Goal: Task Accomplishment & Management: Manage account settings

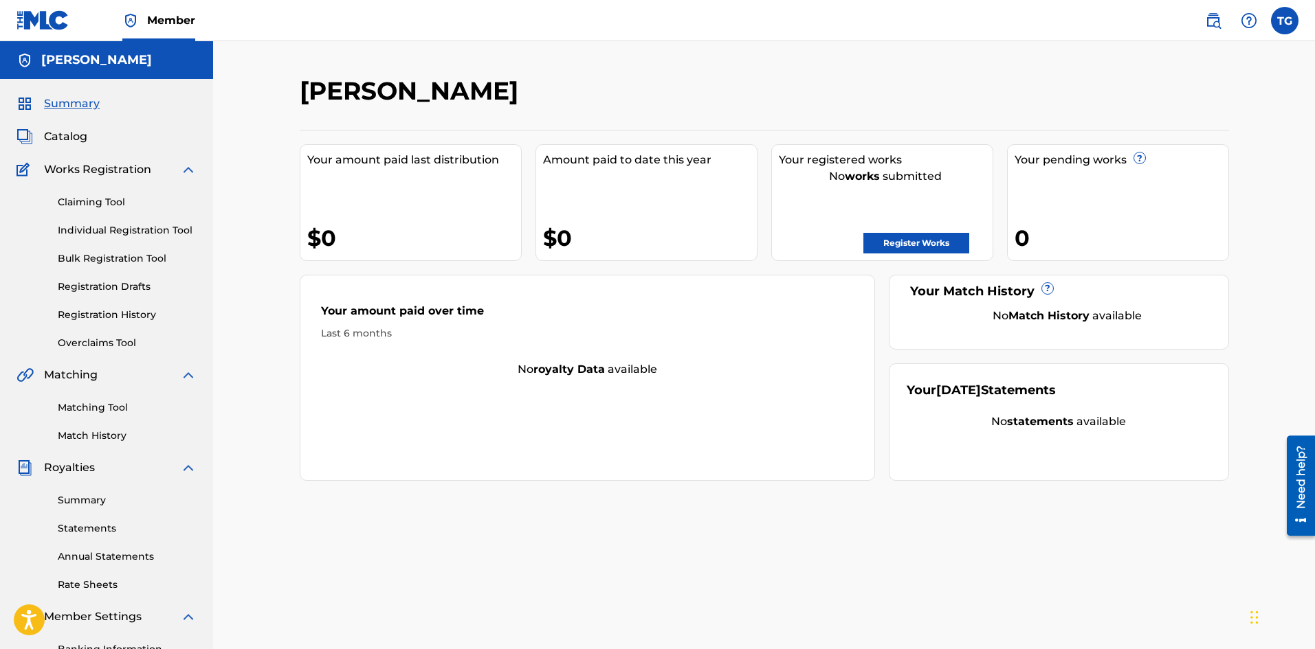
click at [67, 106] on span "Summary" at bounding box center [72, 104] width 56 height 16
click at [1227, 26] on span at bounding box center [1230, 20] width 63 height 27
click at [1221, 25] on img at bounding box center [1213, 20] width 16 height 16
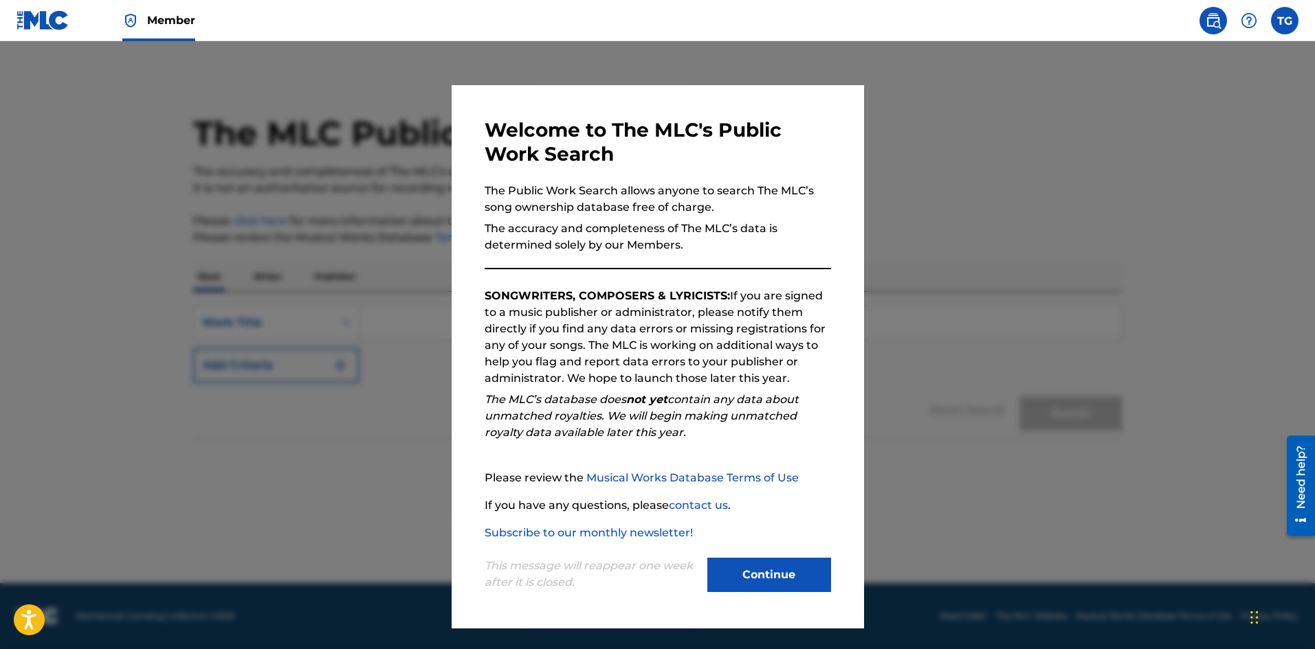
click at [1043, 418] on div at bounding box center [657, 365] width 1315 height 649
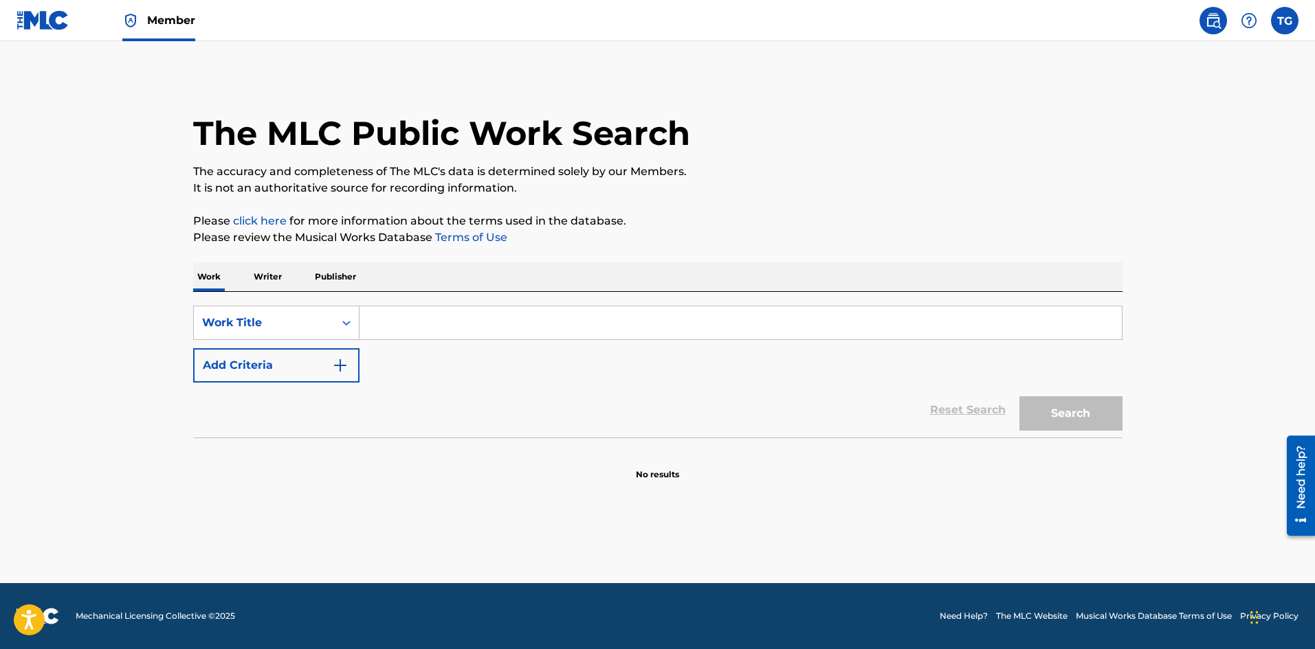
click at [1285, 19] on label at bounding box center [1284, 20] width 27 height 27
click at [1285, 21] on input "TG [PERSON_NAME] [EMAIL_ADDRESS][DOMAIN_NAME] Notification Preferences Profile …" at bounding box center [1285, 21] width 0 height 0
click at [1153, 171] on link "Profile" at bounding box center [1148, 171] width 27 height 12
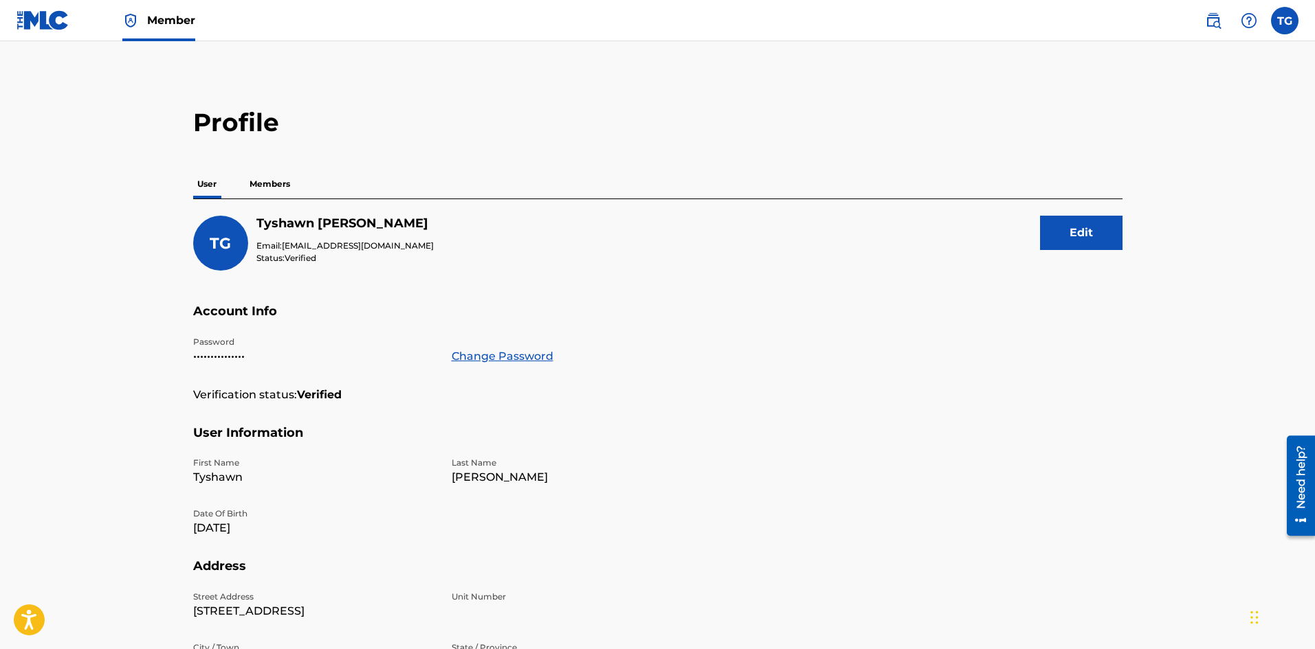
click at [267, 192] on p "Members" at bounding box center [269, 184] width 49 height 29
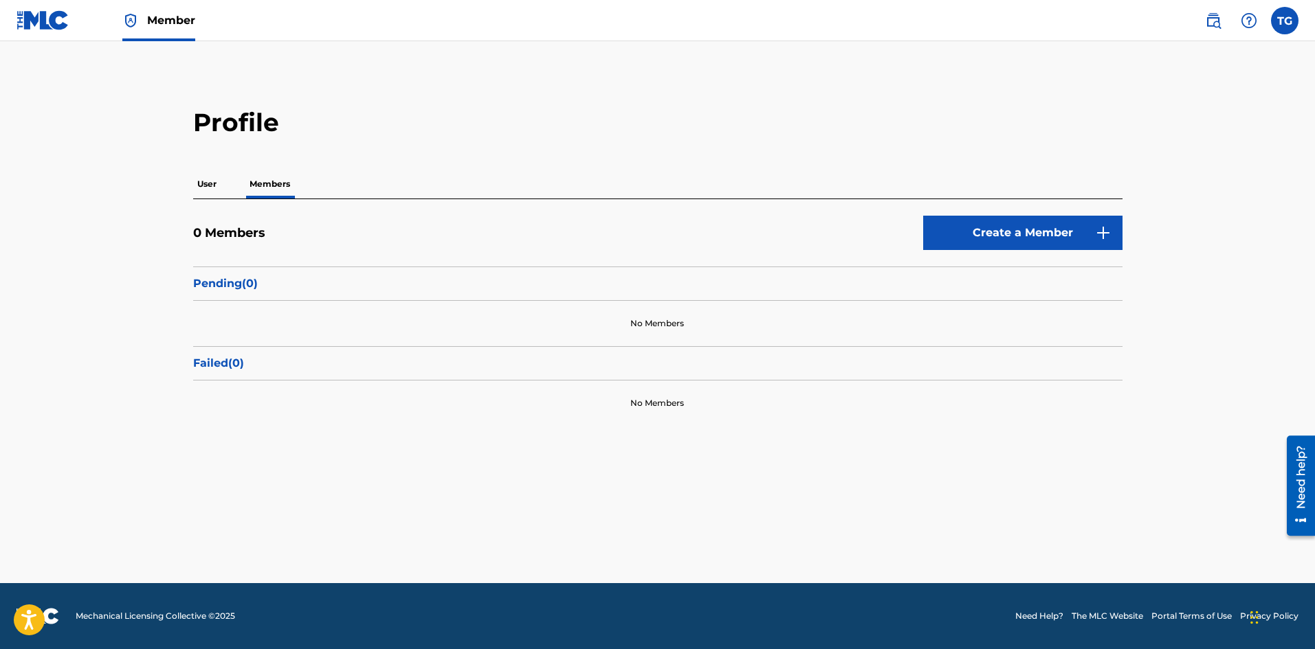
click at [225, 184] on div "User Members" at bounding box center [657, 184] width 929 height 29
click at [212, 188] on p "User" at bounding box center [206, 184] width 27 height 29
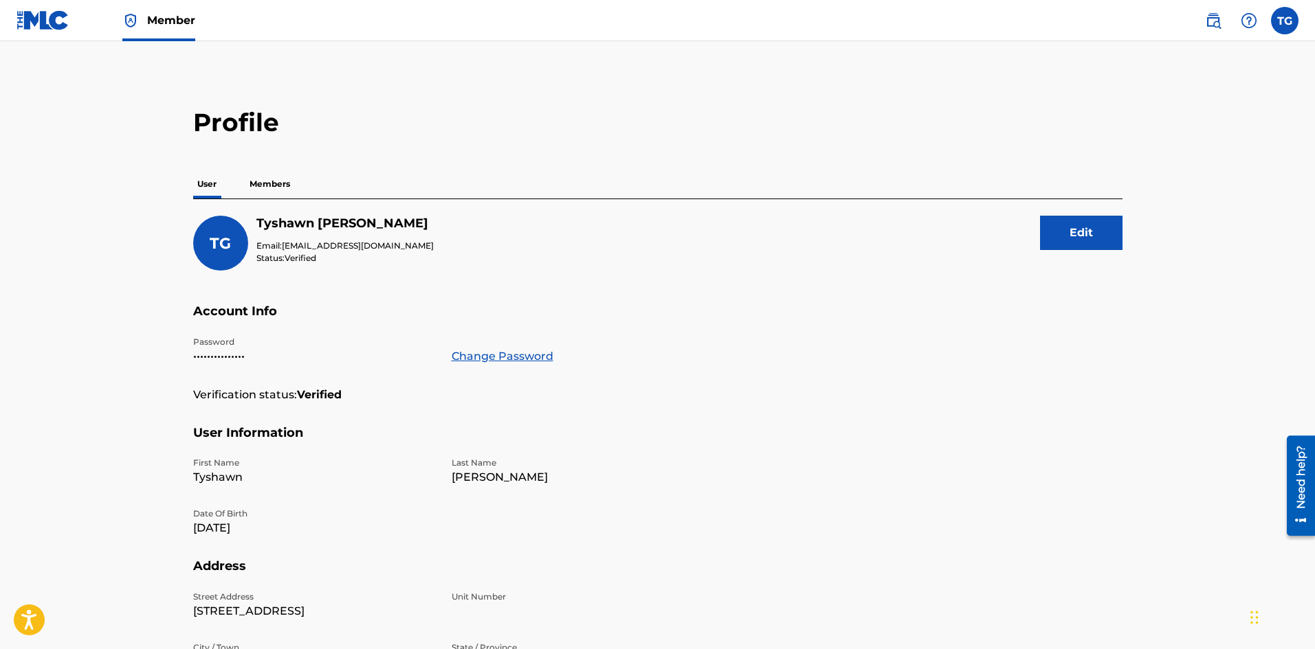
click at [222, 365] on div "Password ••••••••••••••• Change Password" at bounding box center [443, 361] width 500 height 51
click at [221, 362] on p "•••••••••••••••" at bounding box center [314, 356] width 242 height 16
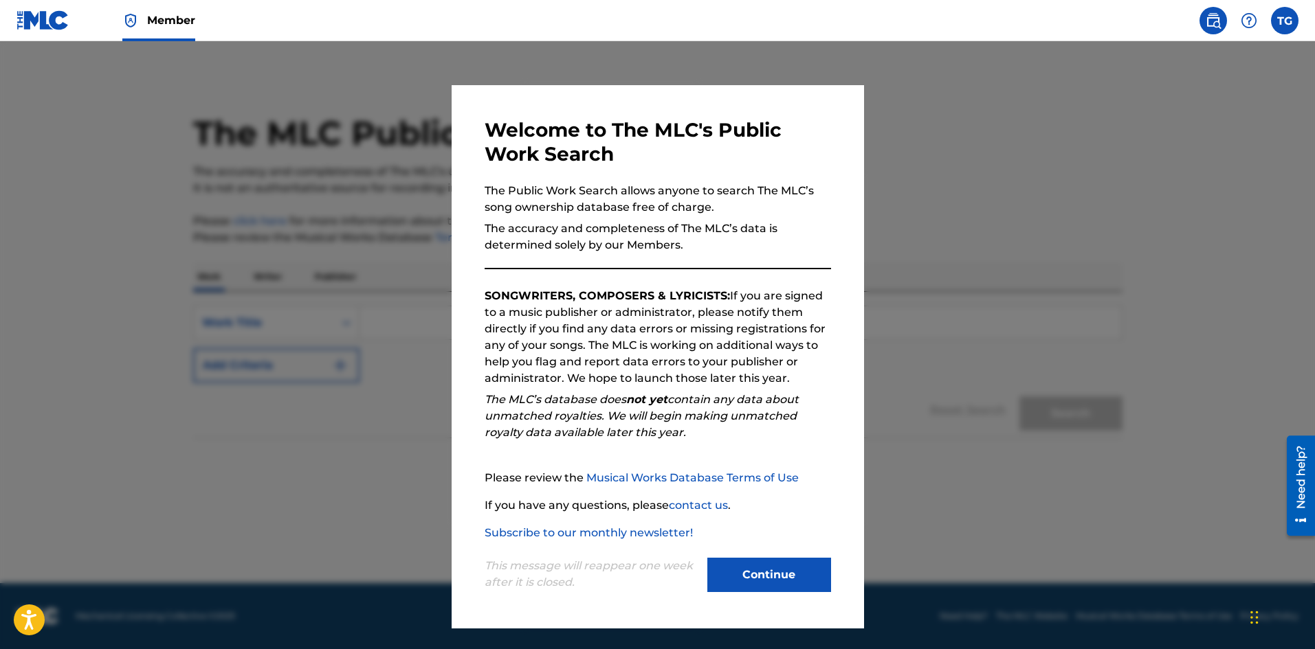
click at [168, 155] on div at bounding box center [657, 365] width 1315 height 649
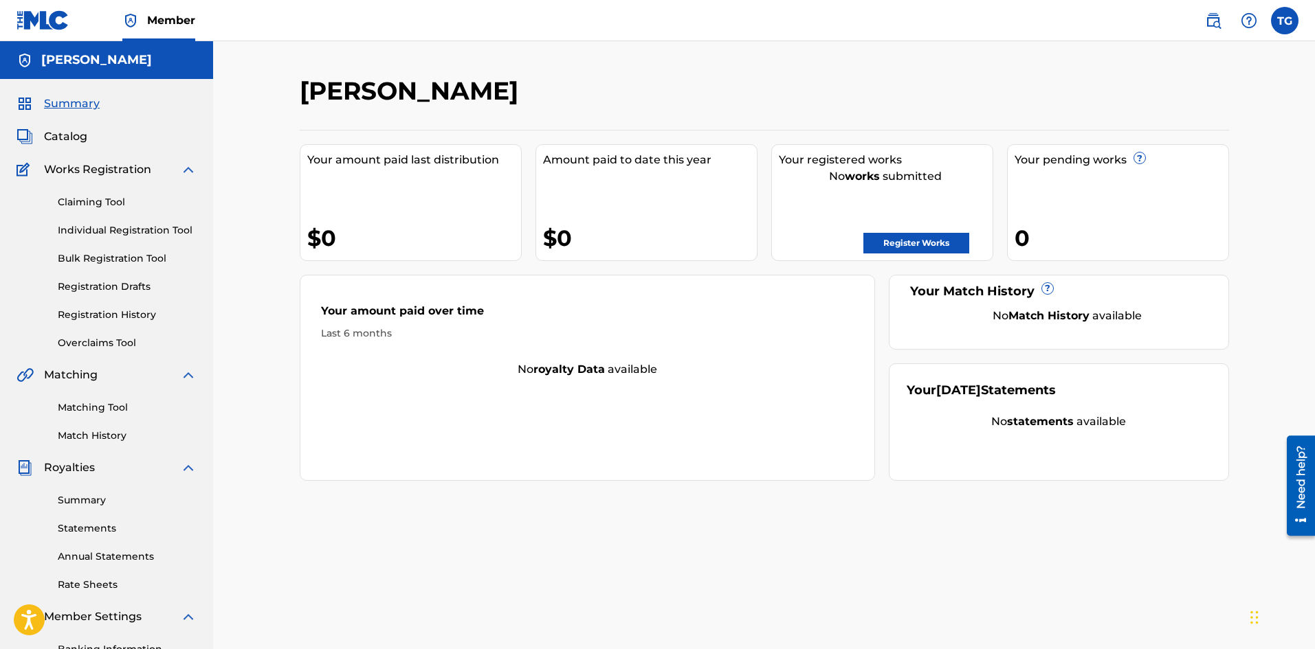
click at [53, 141] on span "Catalog" at bounding box center [65, 137] width 43 height 16
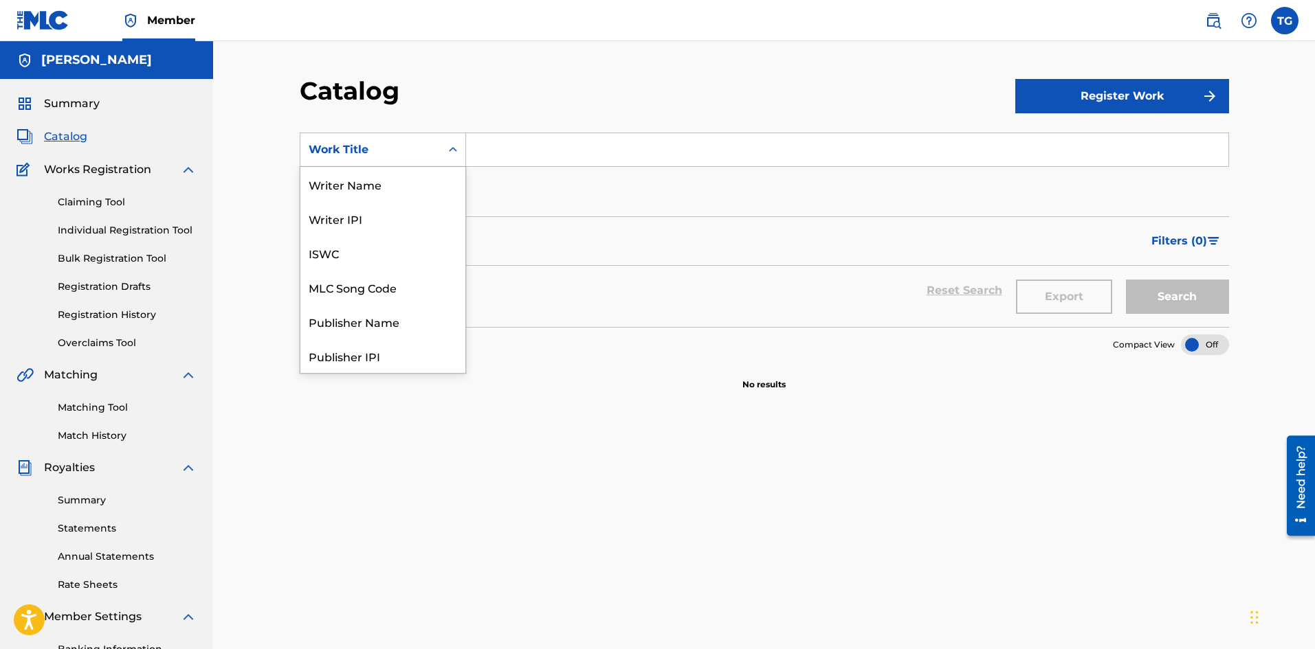
click at [438, 156] on div "Work Title" at bounding box center [370, 150] width 140 height 26
click at [364, 288] on div "Artist" at bounding box center [382, 287] width 165 height 34
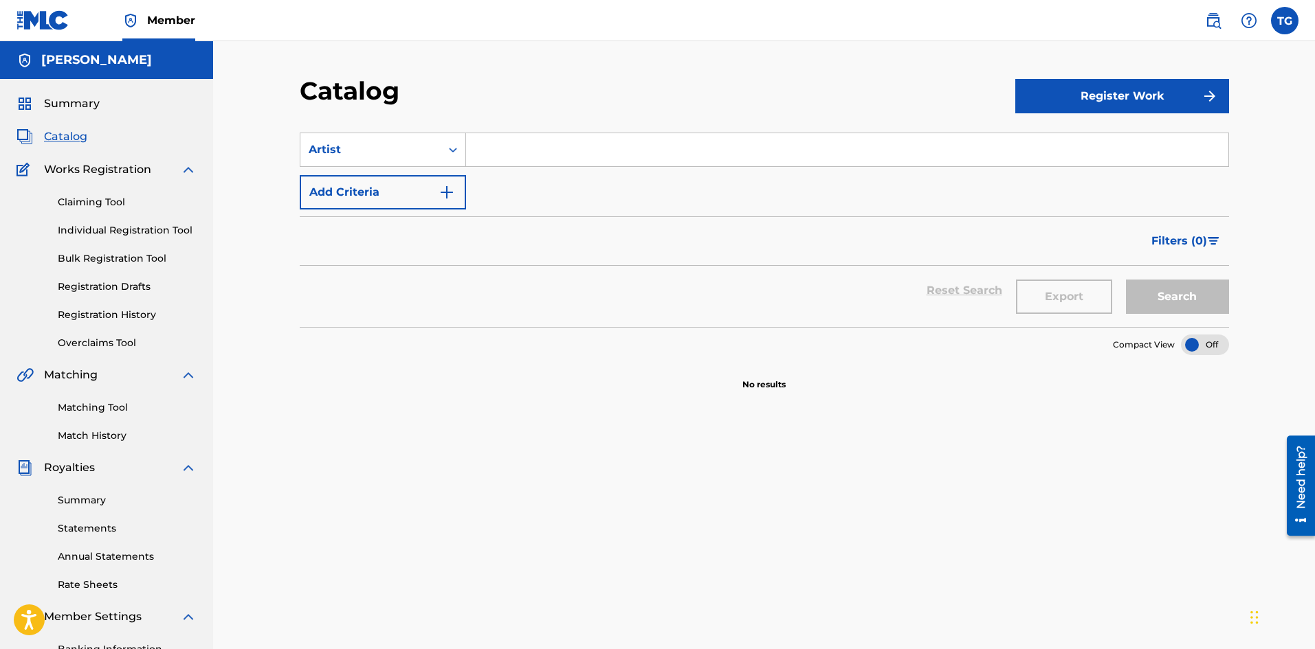
click at [522, 151] on input "Search Form" at bounding box center [847, 149] width 762 height 33
type input "[PERSON_NAME]"
click at [1126, 280] on button "Search" at bounding box center [1177, 297] width 103 height 34
click at [87, 160] on div "Summary Catalog Works Registration Claiming Tool Individual Registration Tool B…" at bounding box center [106, 432] width 213 height 707
click at [88, 164] on span "Works Registration" at bounding box center [97, 170] width 107 height 16
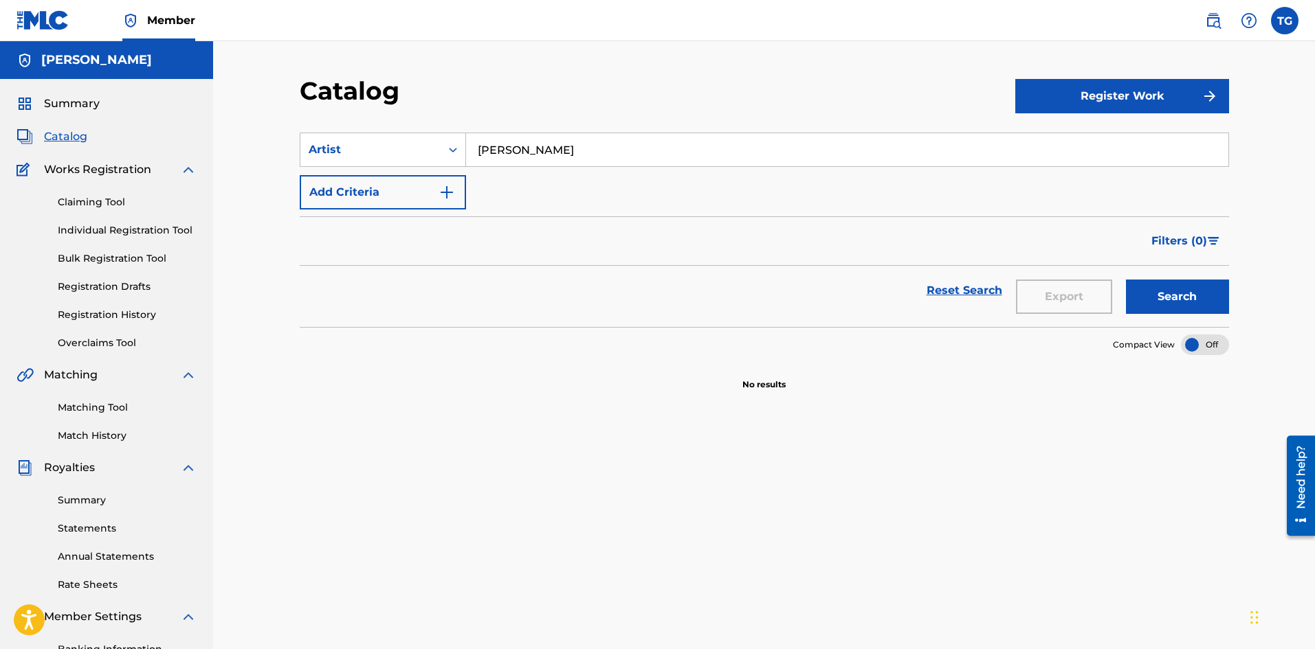
click at [82, 102] on span "Summary" at bounding box center [72, 104] width 56 height 16
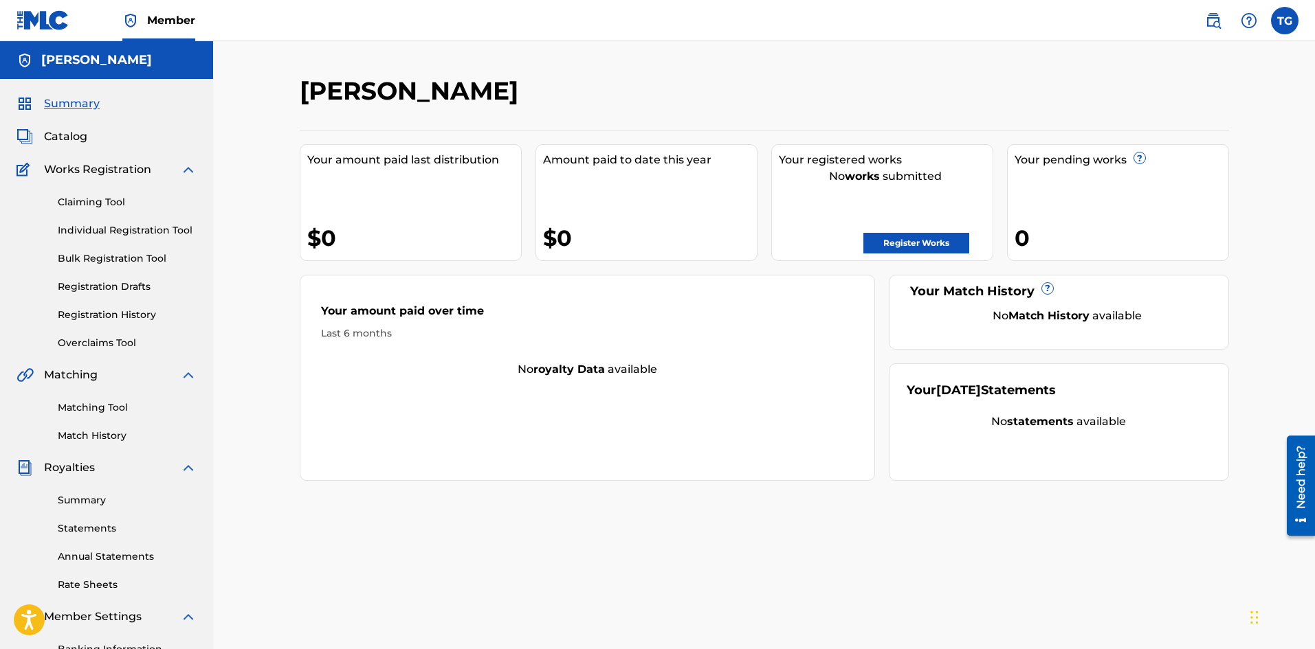
click at [120, 197] on link "Claiming Tool" at bounding box center [127, 202] width 139 height 14
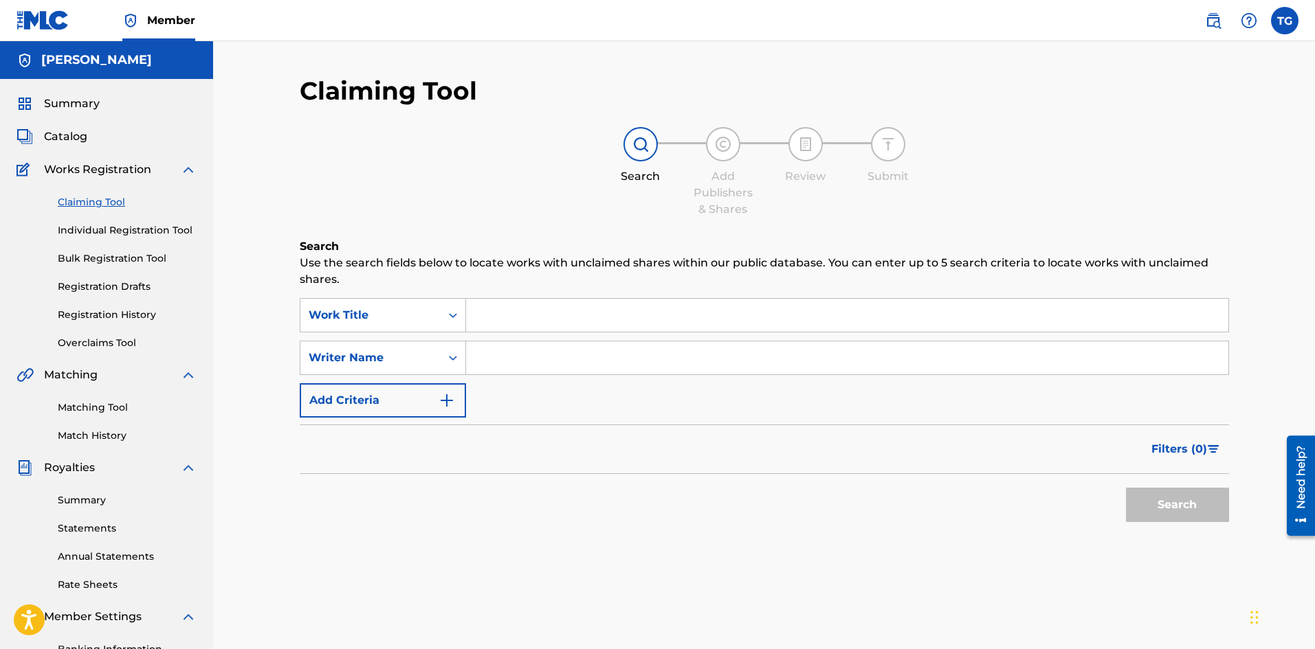
click at [143, 238] on div "Claiming Tool Individual Registration Tool Bulk Registration Tool Registration …" at bounding box center [106, 264] width 180 height 173
click at [144, 234] on link "Individual Registration Tool" at bounding box center [127, 230] width 139 height 14
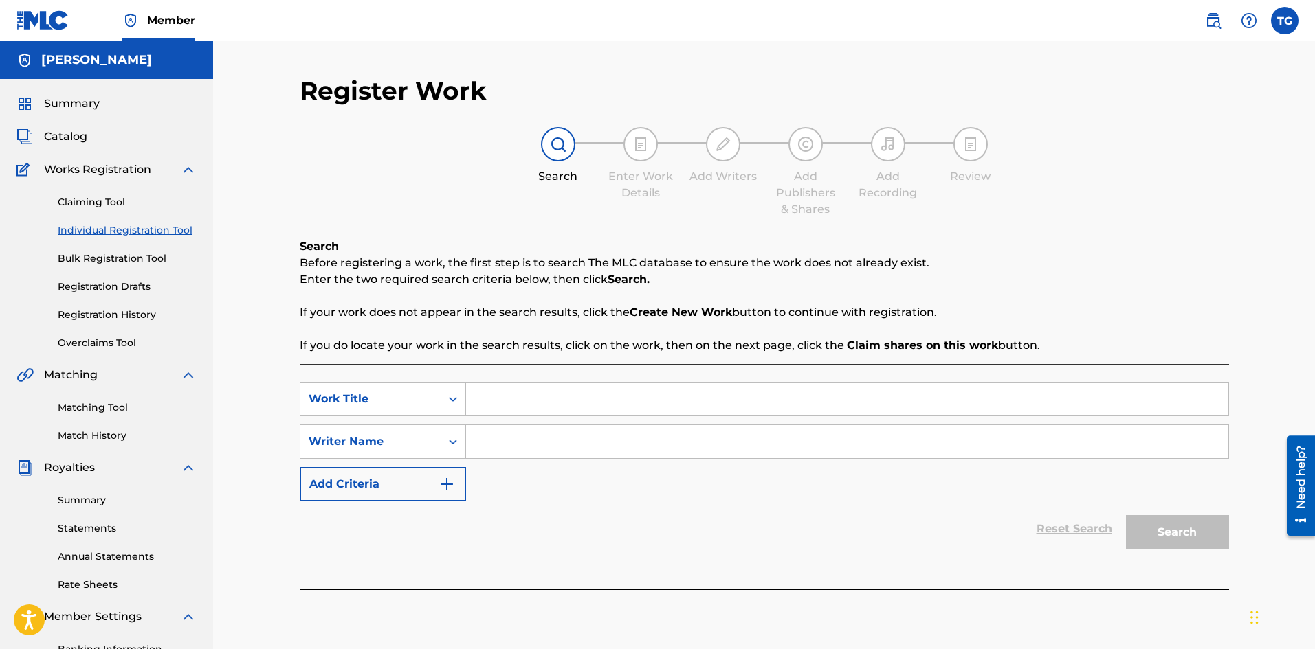
click at [142, 258] on link "Bulk Registration Tool" at bounding box center [127, 259] width 139 height 14
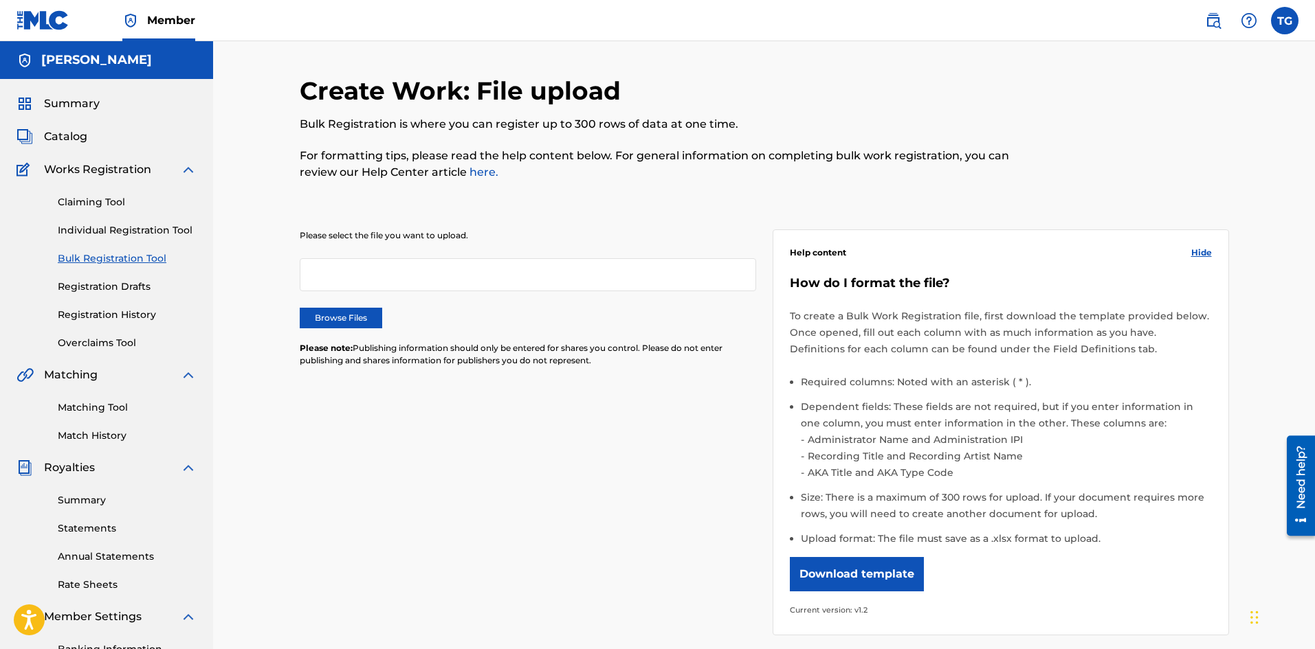
click at [135, 286] on link "Registration Drafts" at bounding box center [127, 287] width 139 height 14
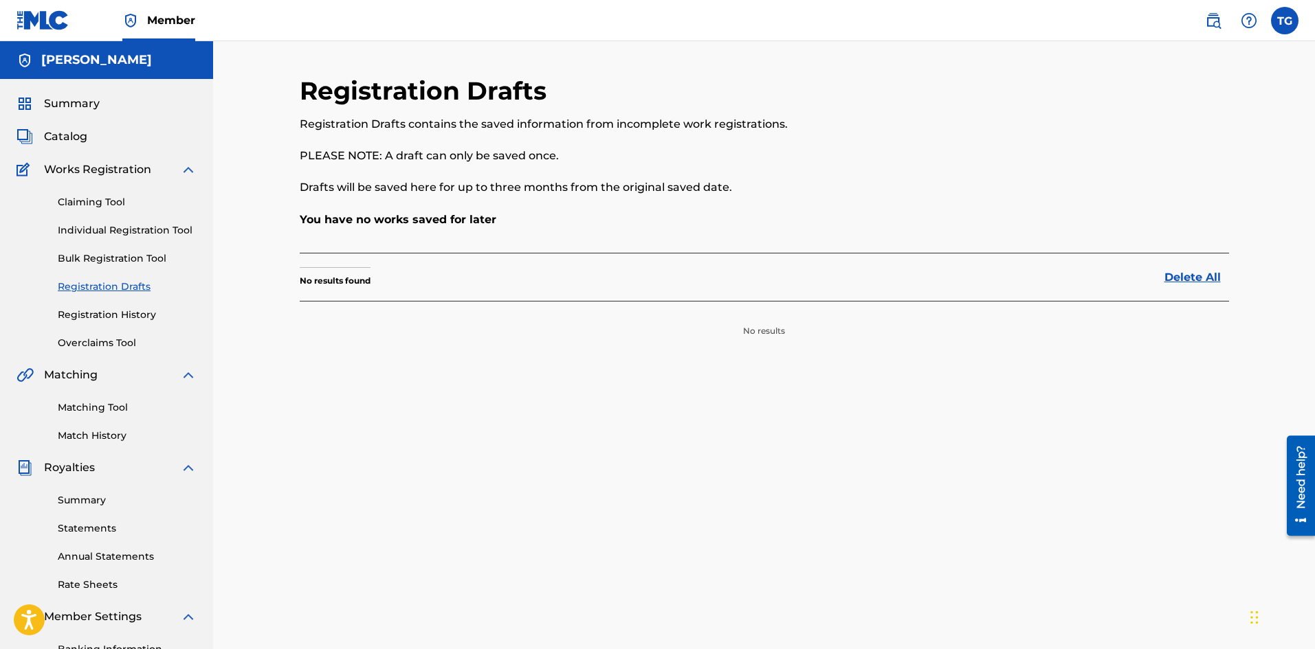
click at [140, 316] on link "Registration History" at bounding box center [127, 315] width 139 height 14
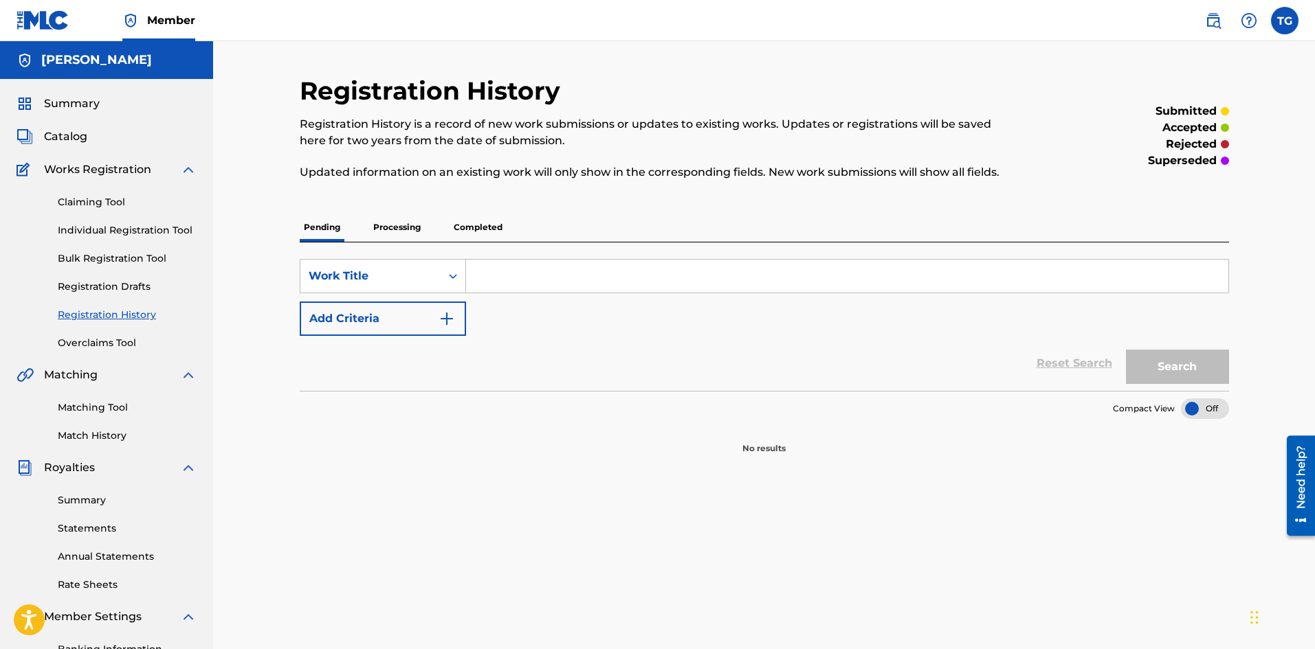
click at [107, 348] on link "Overclaims Tool" at bounding box center [127, 343] width 139 height 14
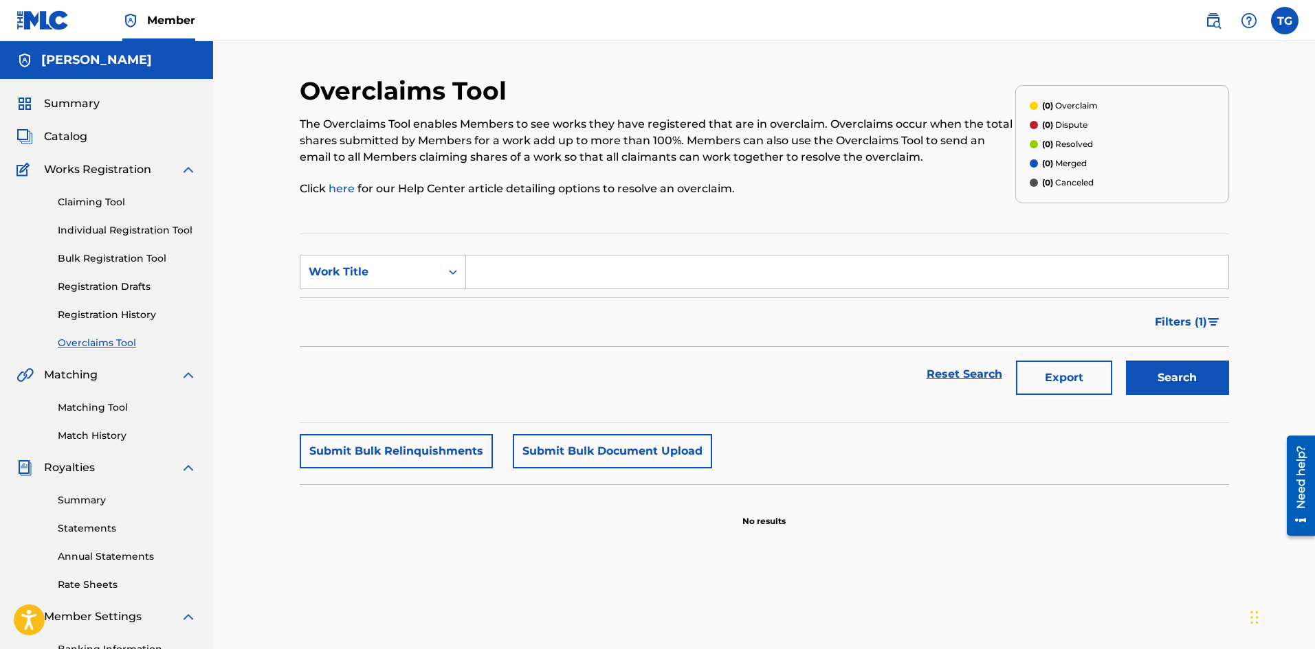
click at [46, 102] on span "Summary" at bounding box center [72, 104] width 56 height 16
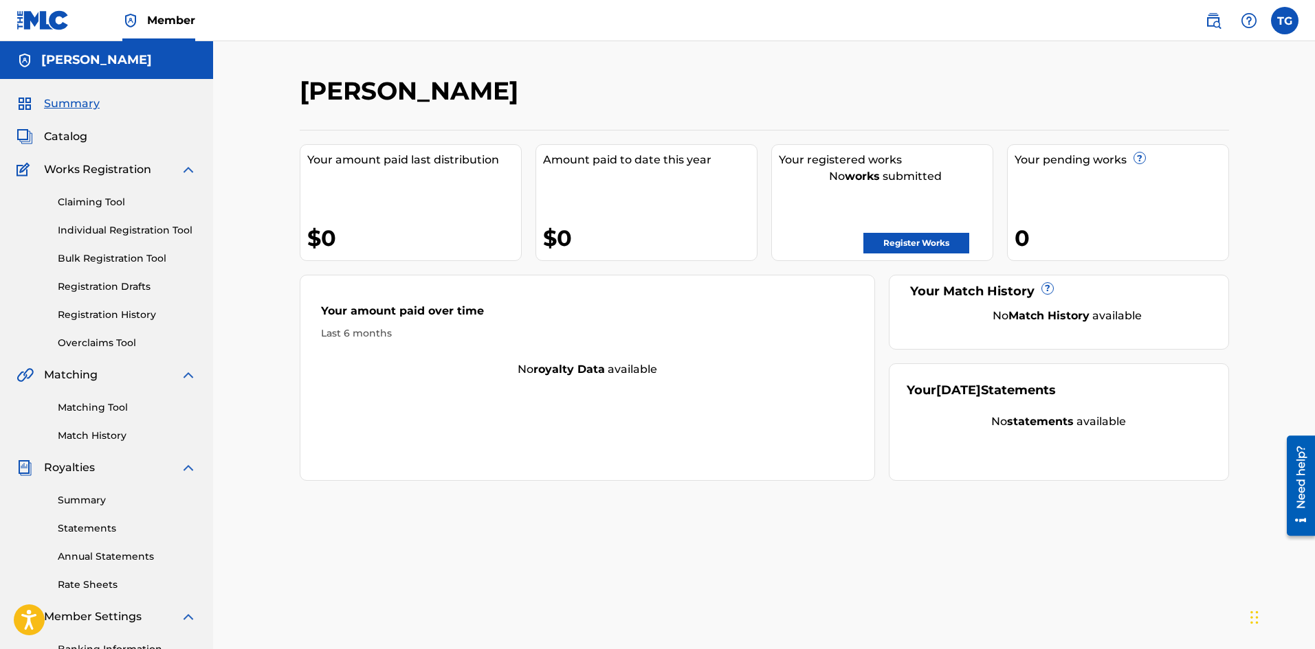
click at [81, 135] on span "Catalog" at bounding box center [65, 137] width 43 height 16
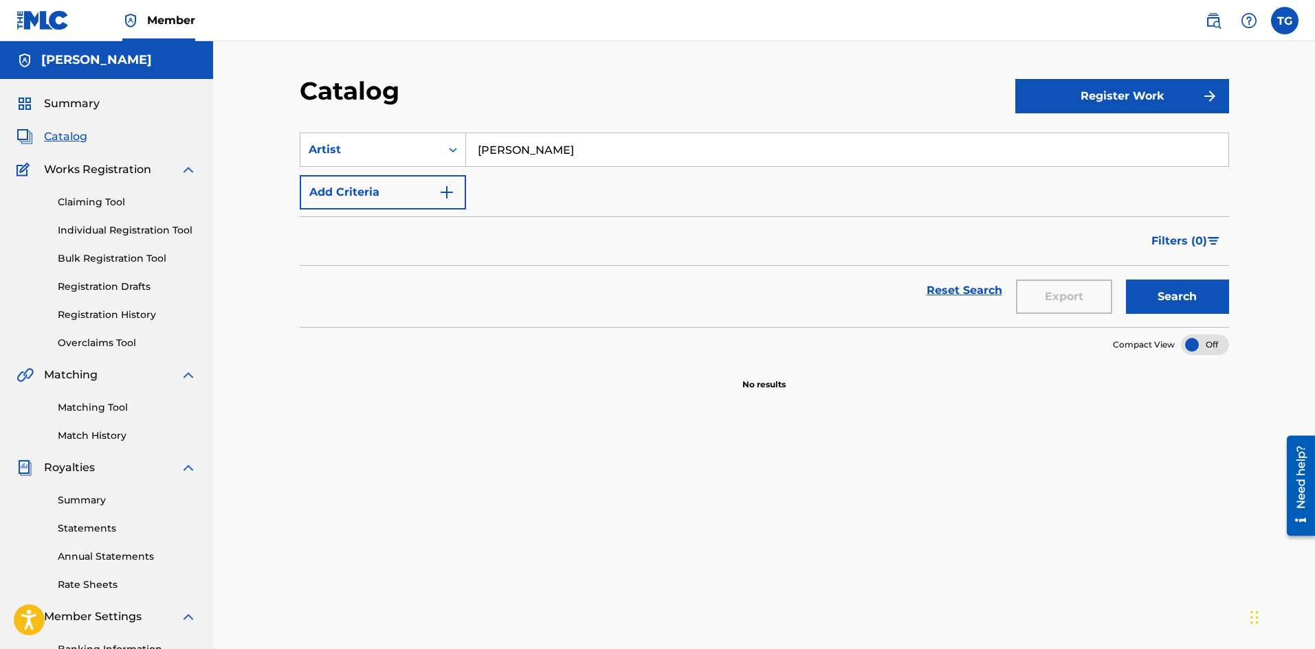
click at [86, 173] on span "Works Registration" at bounding box center [97, 170] width 107 height 16
click at [63, 101] on span "Summary" at bounding box center [72, 104] width 56 height 16
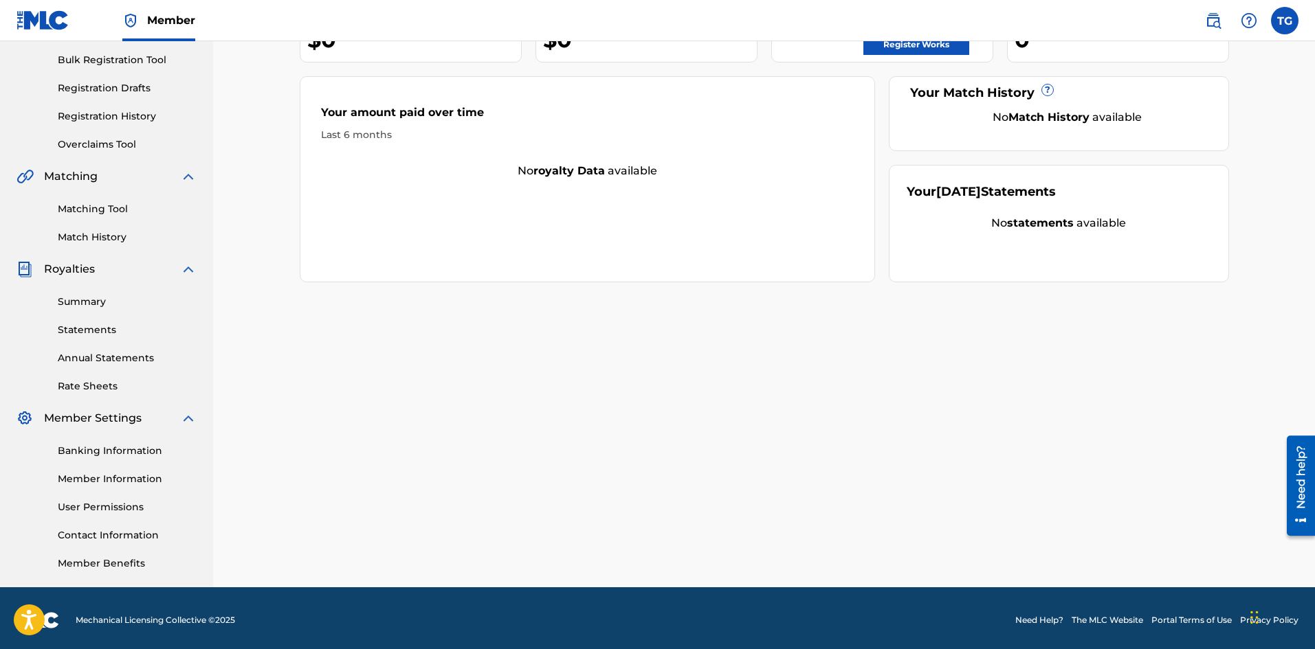
scroll to position [203, 0]
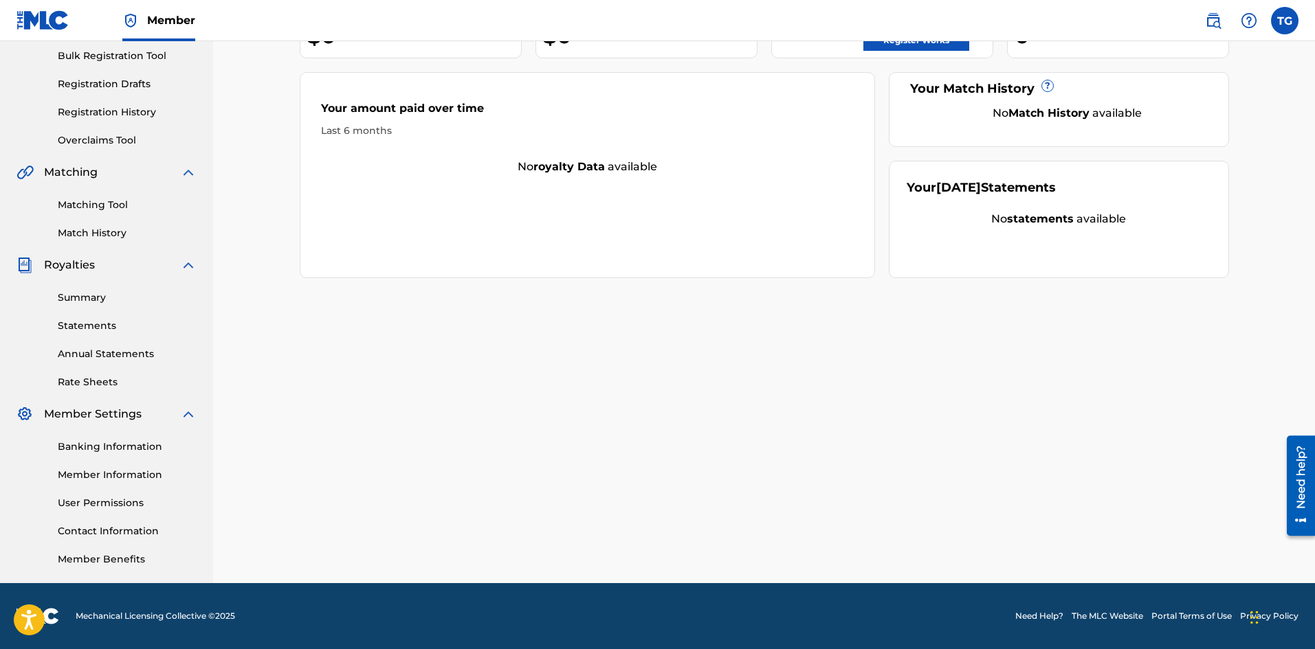
click at [83, 304] on link "Summary" at bounding box center [127, 298] width 139 height 14
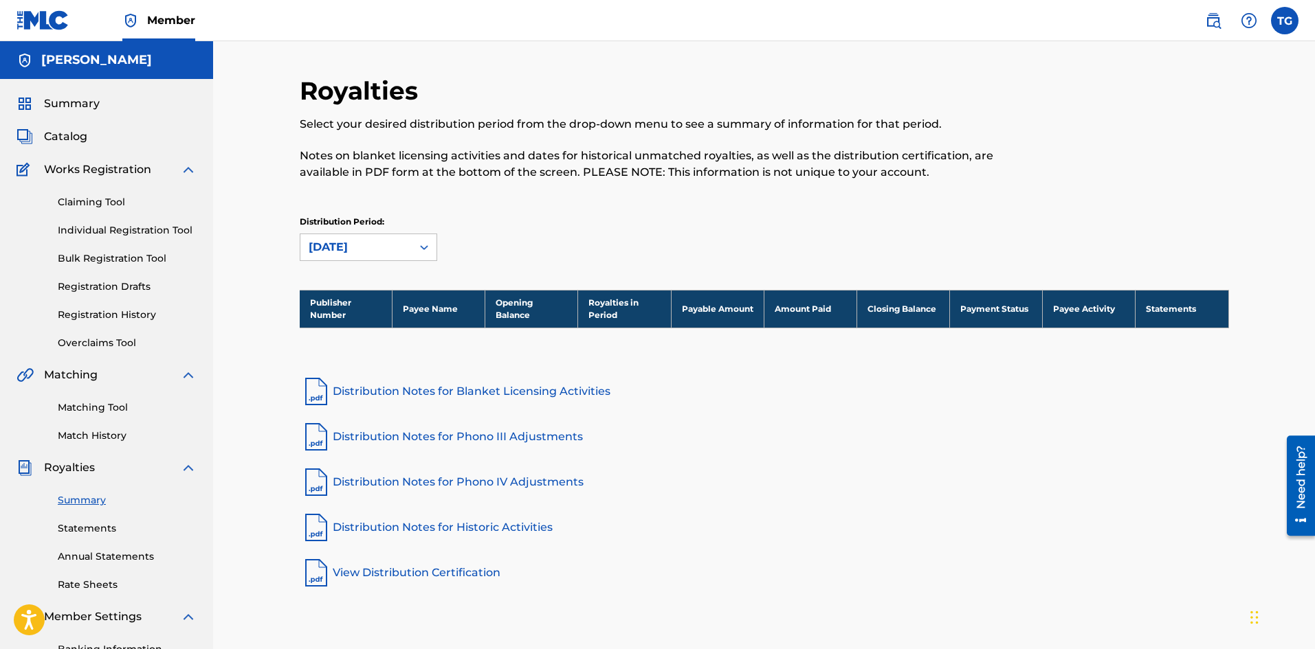
click at [427, 570] on link "View Distribution Certification" at bounding box center [764, 573] width 929 height 33
click at [96, 101] on span "Summary" at bounding box center [72, 104] width 56 height 16
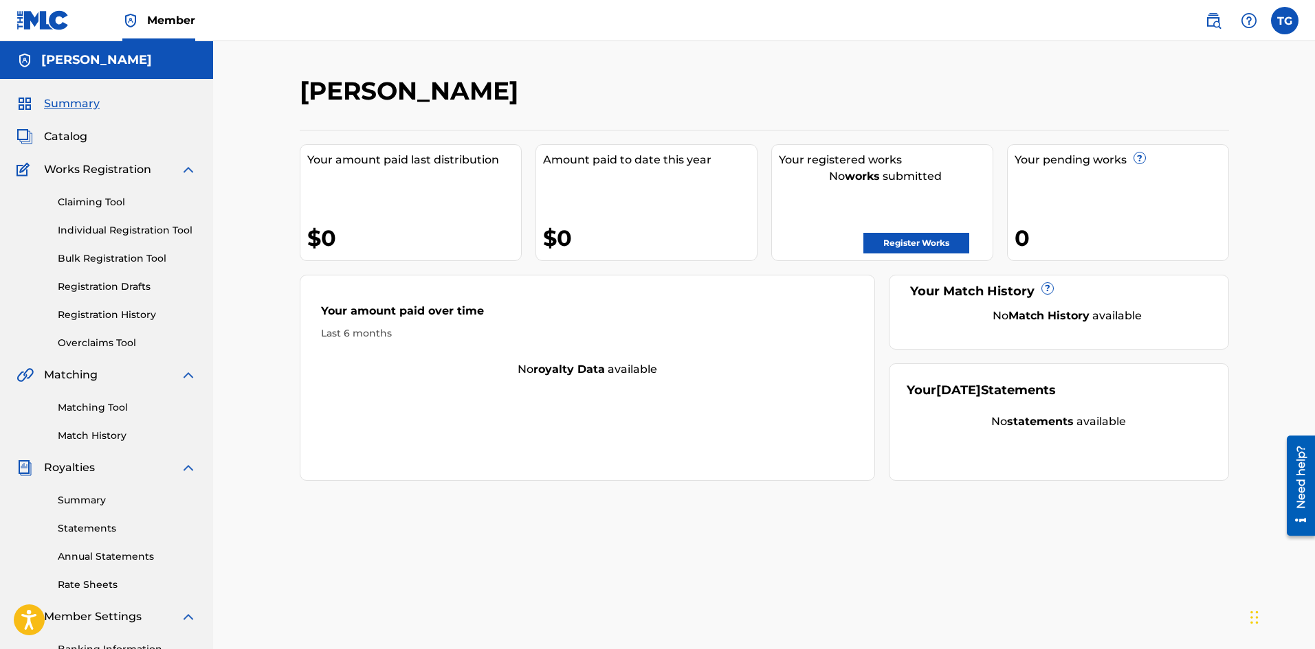
click at [919, 241] on link "Register Works" at bounding box center [916, 243] width 106 height 21
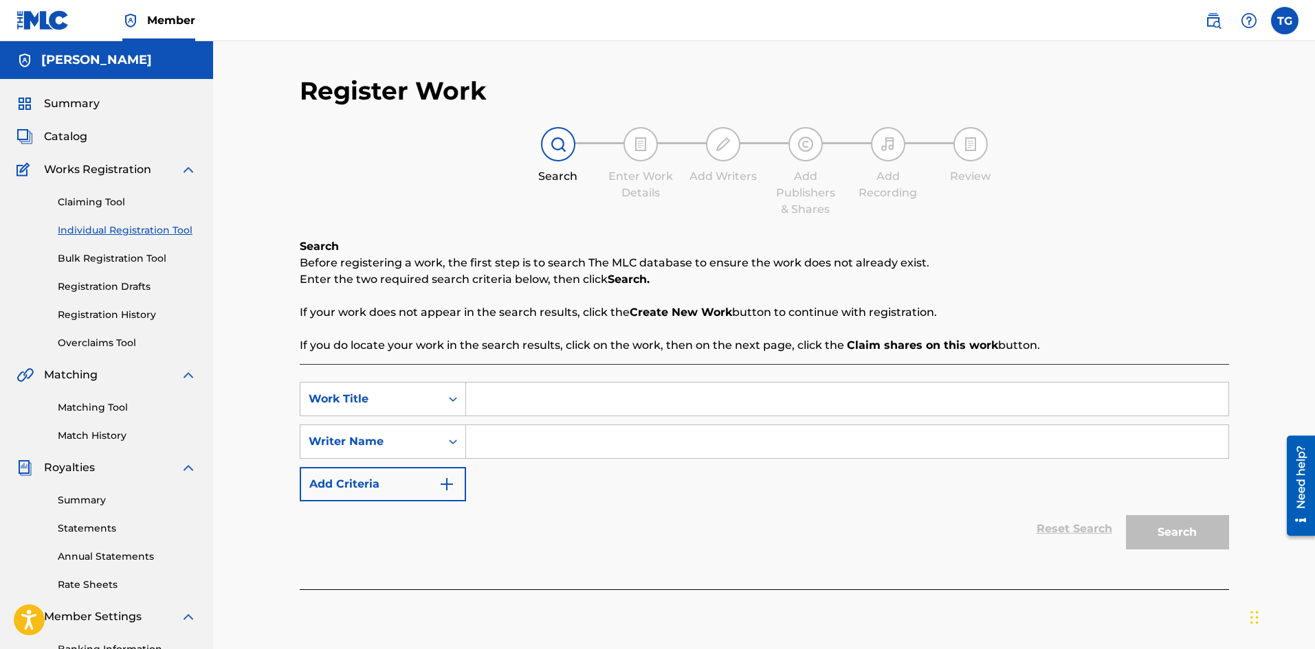
click at [80, 107] on span "Summary" at bounding box center [72, 104] width 56 height 16
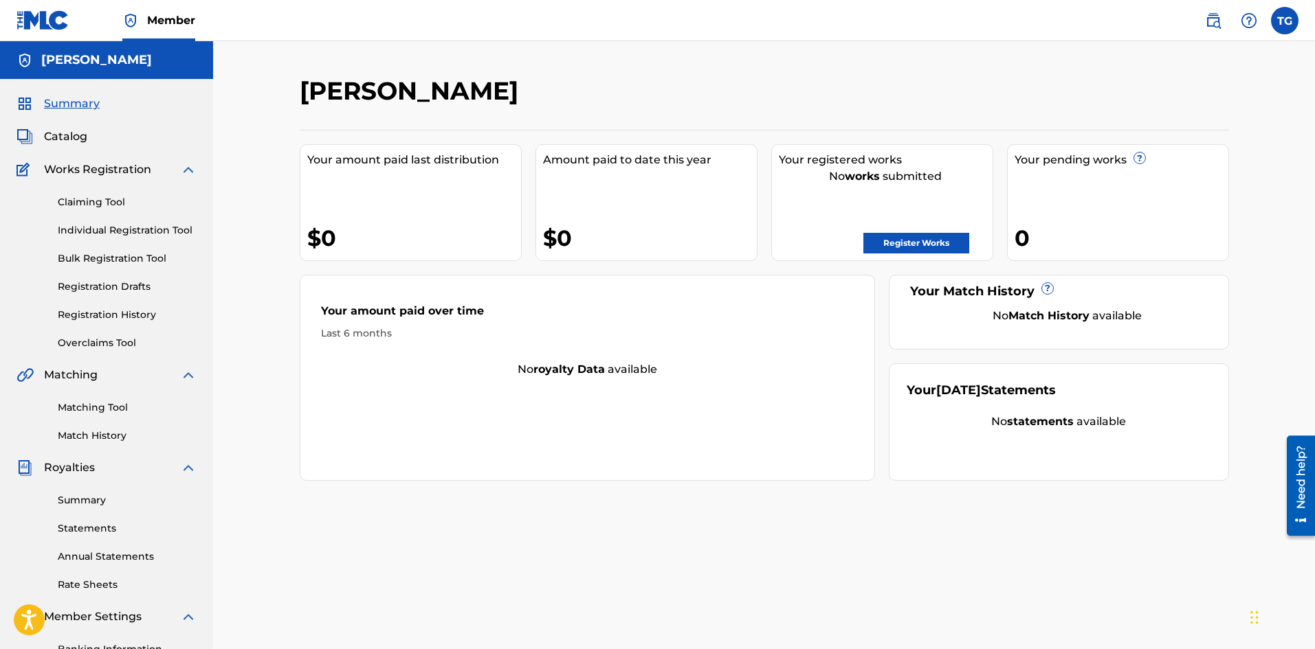
click at [916, 240] on link "Register Works" at bounding box center [916, 243] width 106 height 21
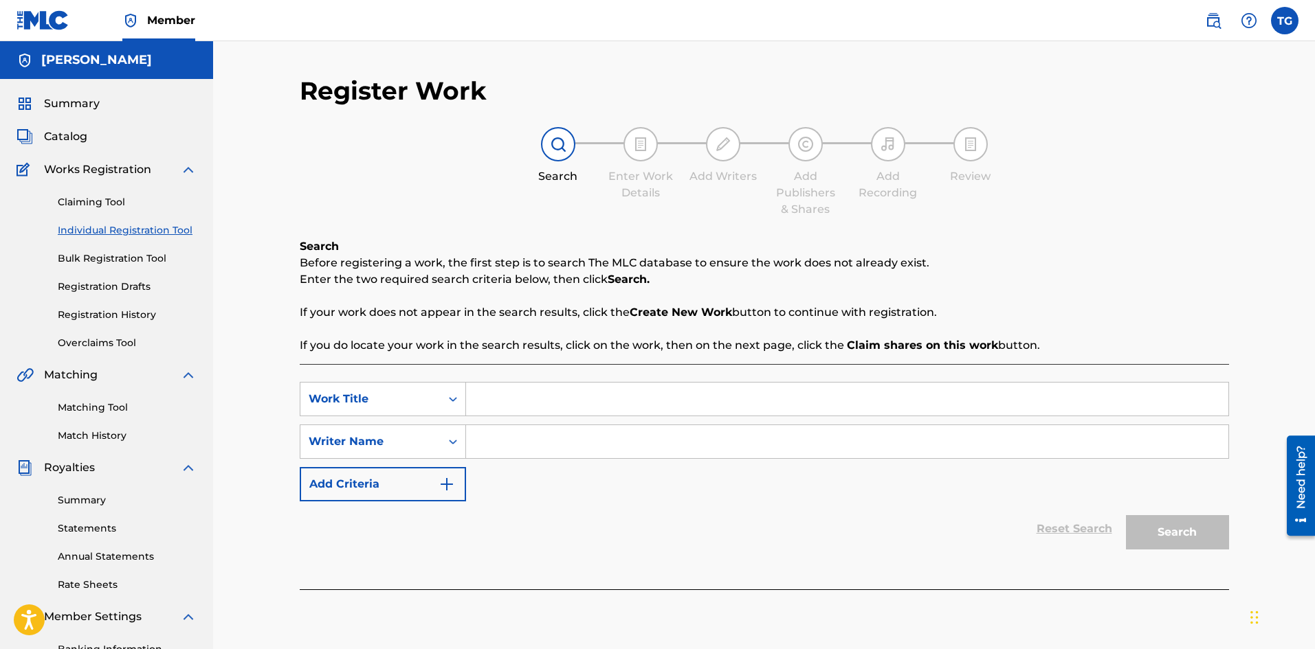
click at [1285, 13] on label at bounding box center [1284, 20] width 27 height 27
click at [1285, 21] on input "TG [PERSON_NAME] [EMAIL_ADDRESS][DOMAIN_NAME] Notification Preferences Profile …" at bounding box center [1285, 21] width 0 height 0
click at [1155, 168] on link "Profile" at bounding box center [1148, 171] width 27 height 12
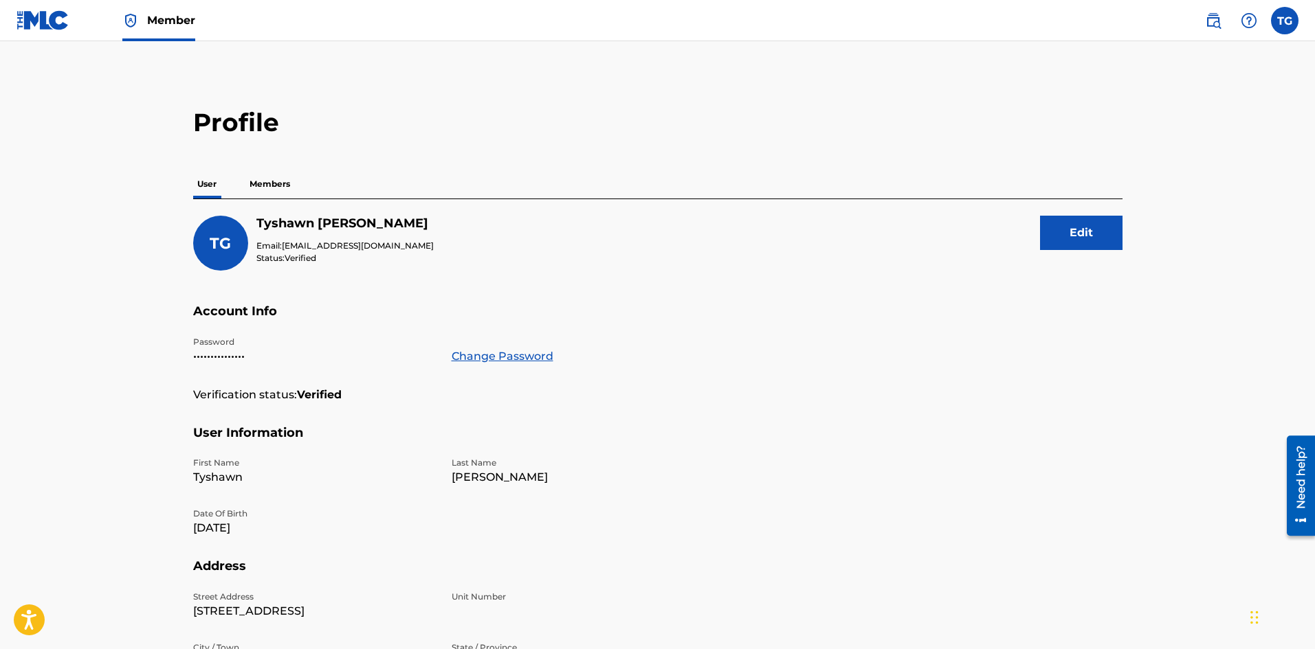
click at [40, 16] on img at bounding box center [42, 20] width 53 height 20
